Goal: Find contact information: Find contact information

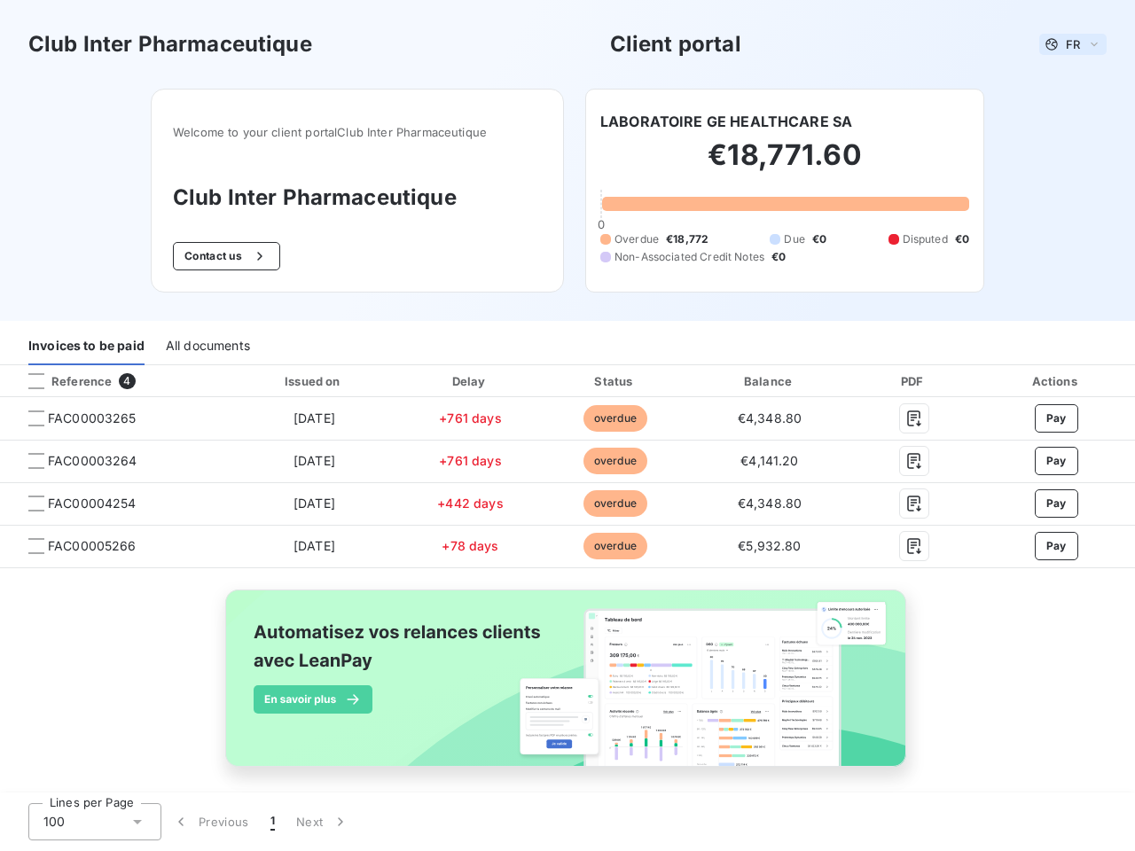
click at [1066, 44] on span "FR" at bounding box center [1073, 44] width 14 height 14
click at [216, 256] on button "Contact us" at bounding box center [226, 256] width 107 height 28
